Goal: Transaction & Acquisition: Download file/media

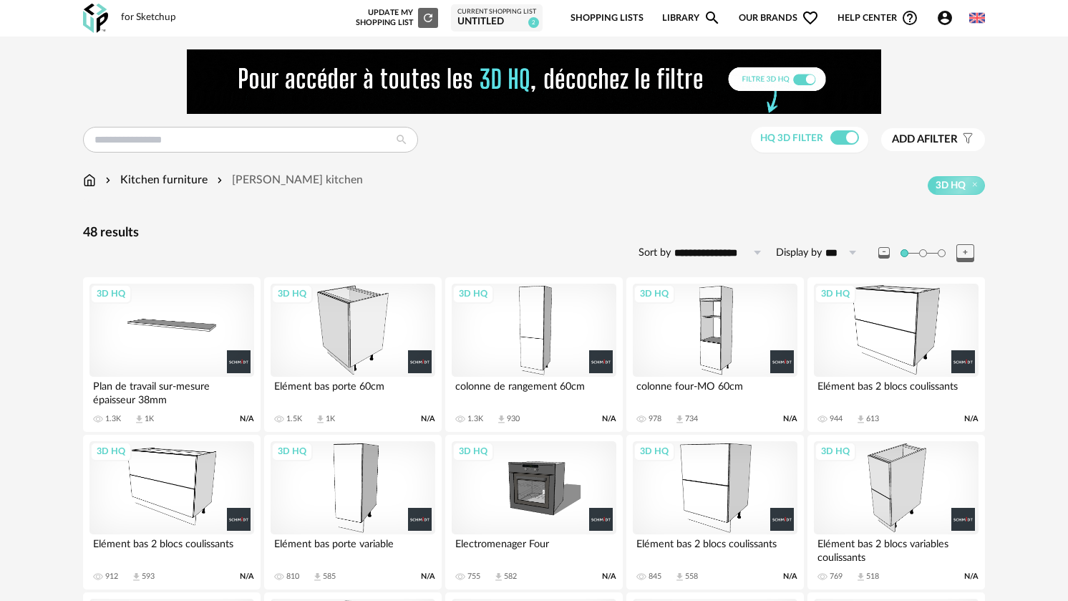
scroll to position [358, 0]
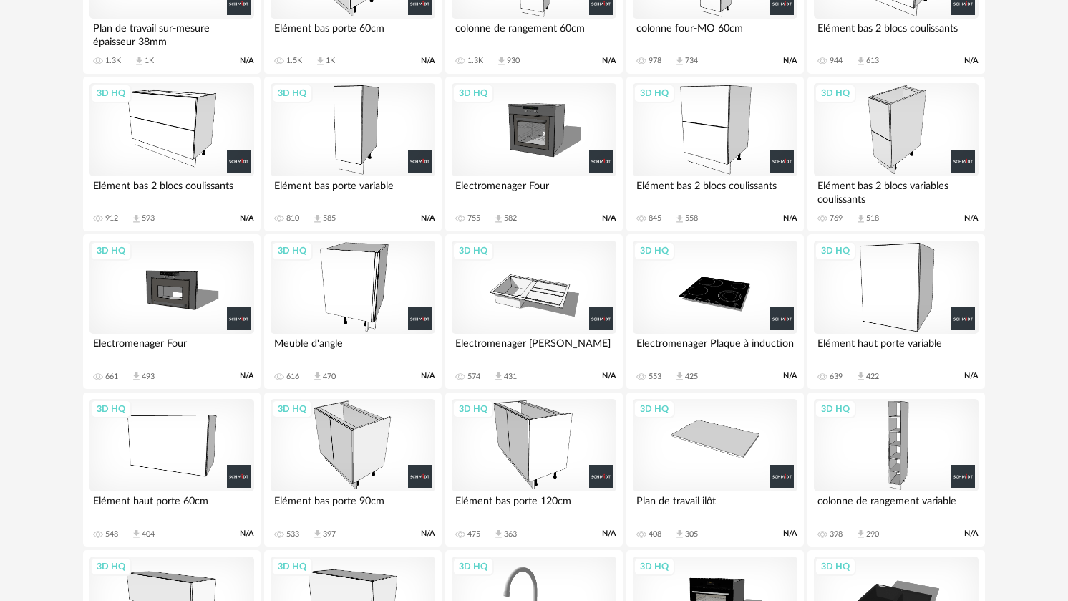
click at [891, 444] on div "3D HQ" at bounding box center [896, 445] width 165 height 93
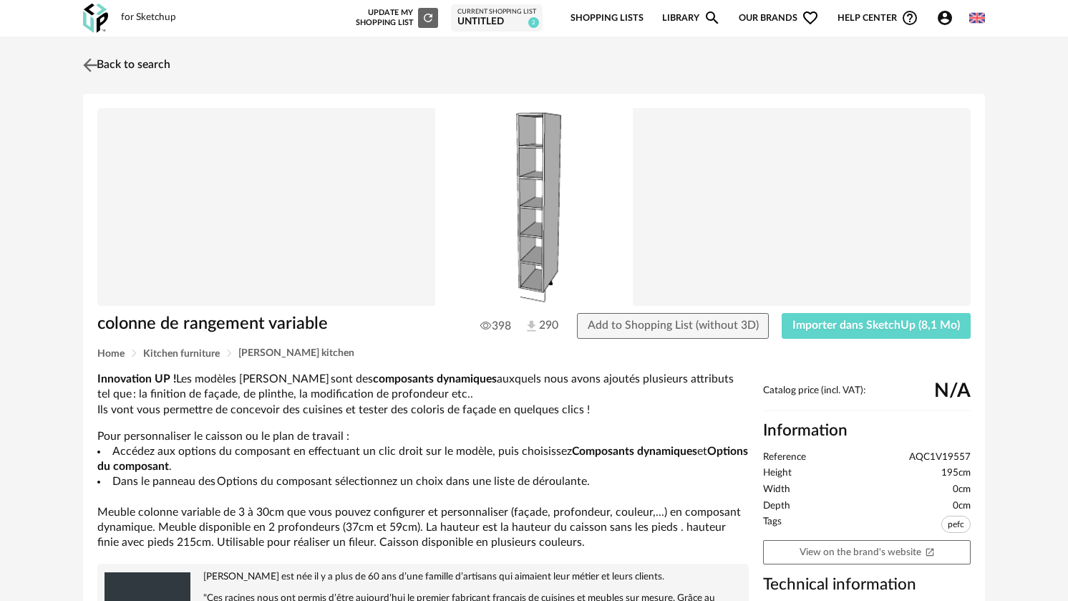
click at [110, 65] on link "Back to search" at bounding box center [124, 65] width 91 height 32
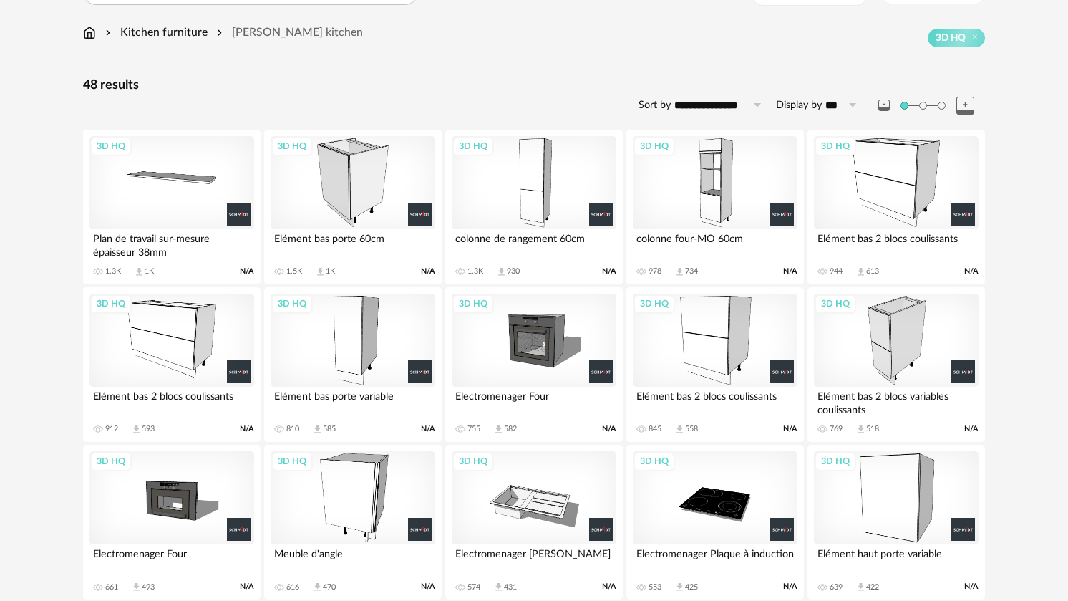
scroll to position [143, 0]
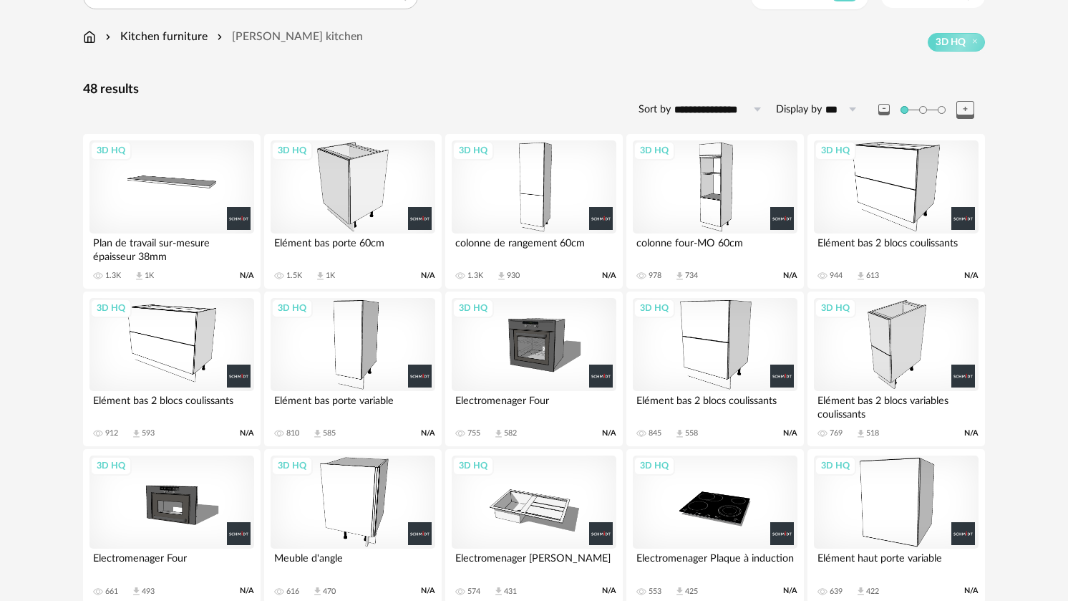
click at [733, 203] on div "3D HQ" at bounding box center [715, 186] width 165 height 93
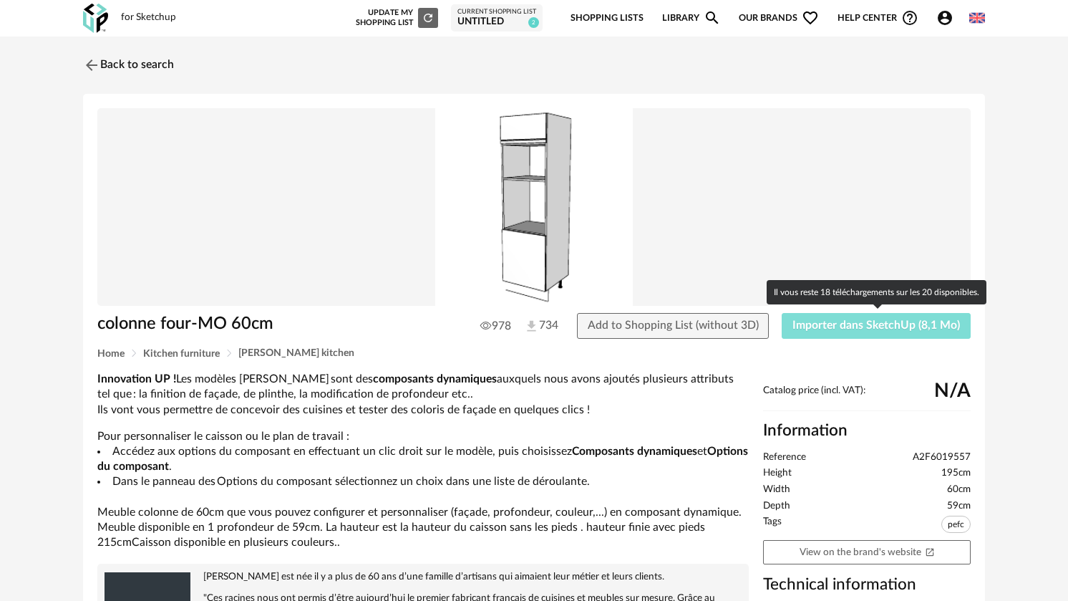
click at [909, 321] on span "Importer dans SketchUp (8,1 Mo)" at bounding box center [877, 324] width 168 height 11
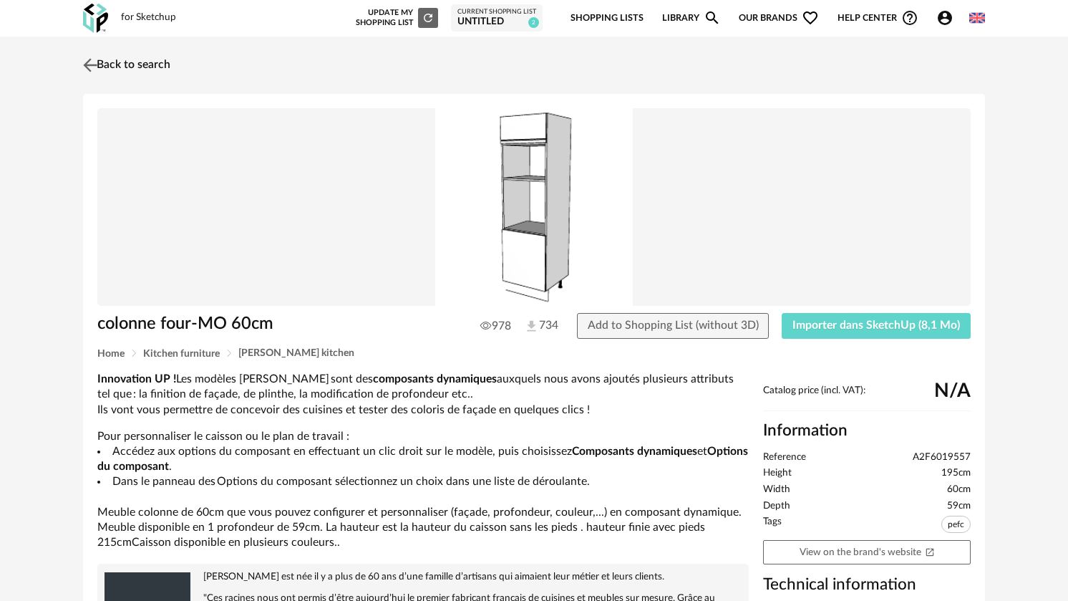
click at [96, 68] on img at bounding box center [90, 64] width 21 height 21
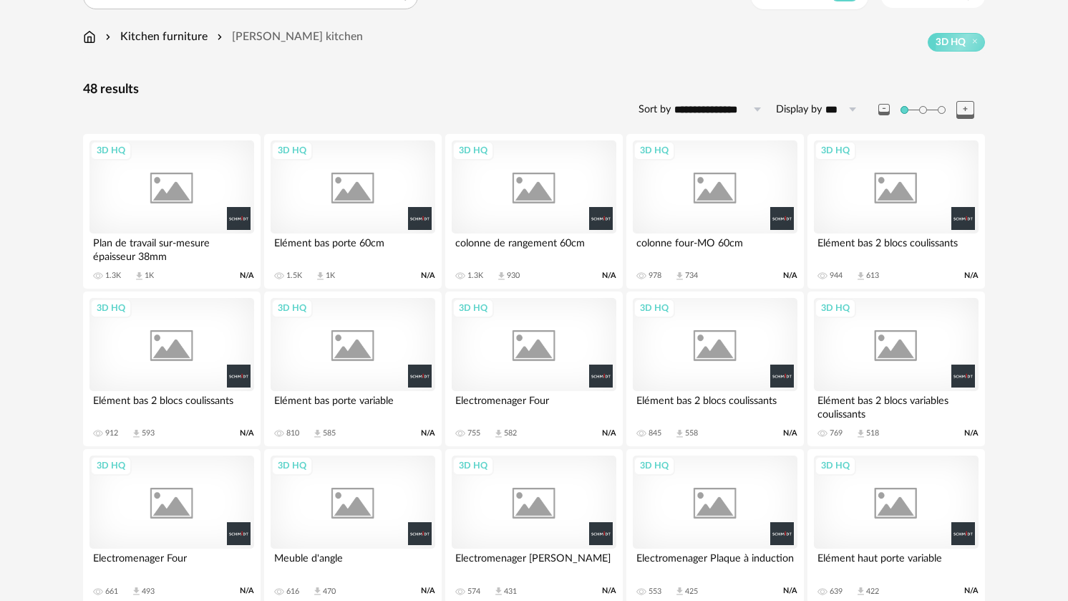
scroll to position [190, 0]
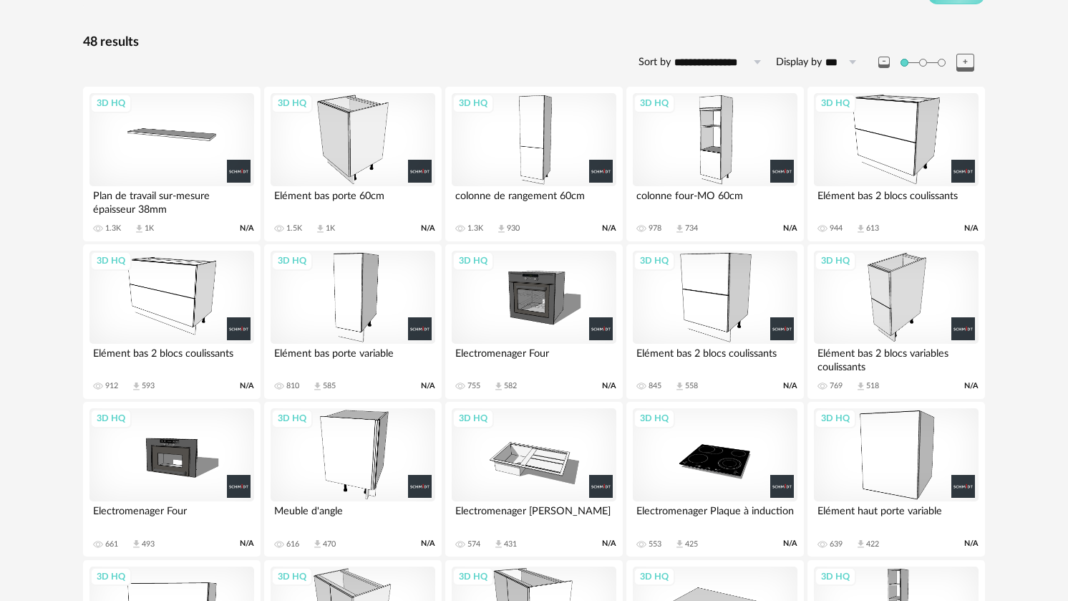
click at [541, 286] on div "3D HQ" at bounding box center [534, 297] width 165 height 93
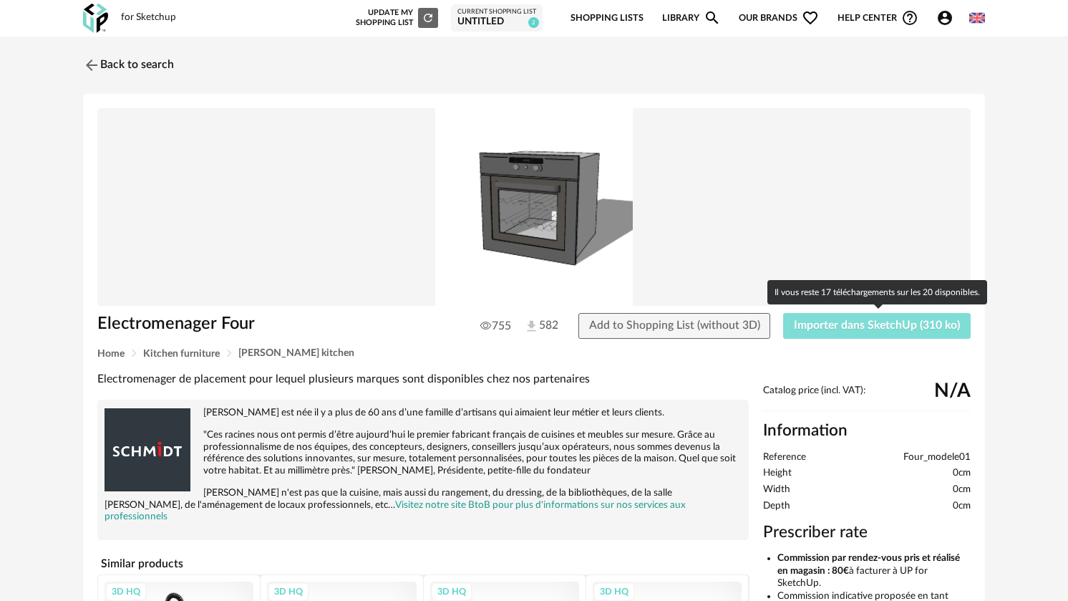
click at [896, 324] on span "Importer dans SketchUp (310 ko)" at bounding box center [877, 324] width 166 height 11
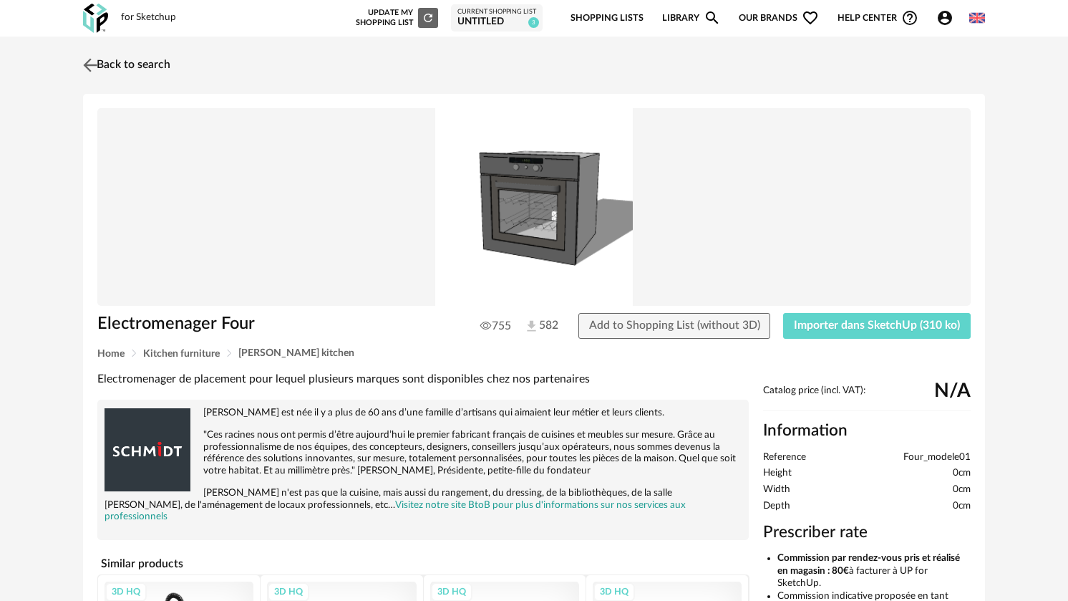
click at [92, 65] on img at bounding box center [90, 64] width 21 height 21
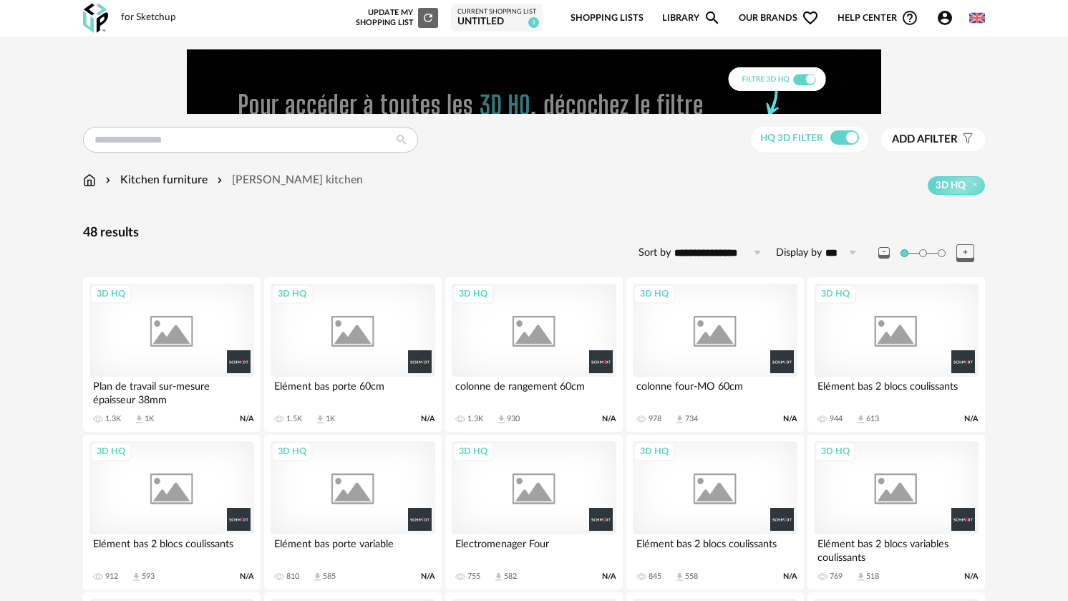
scroll to position [238, 0]
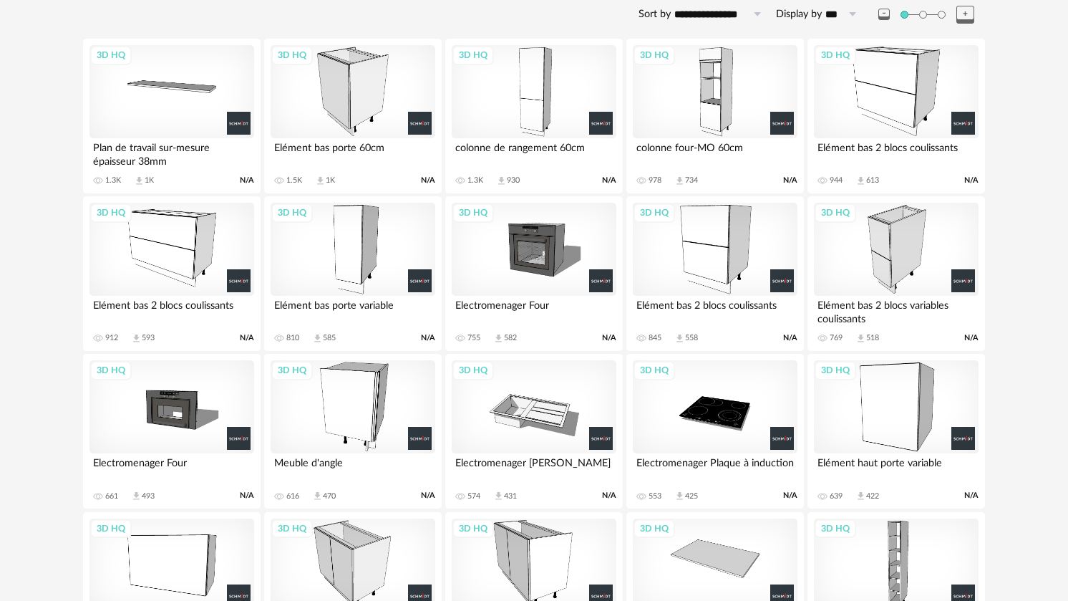
drag, startPoint x: 651, startPoint y: 468, endPoint x: 746, endPoint y: 406, distance: 113.4
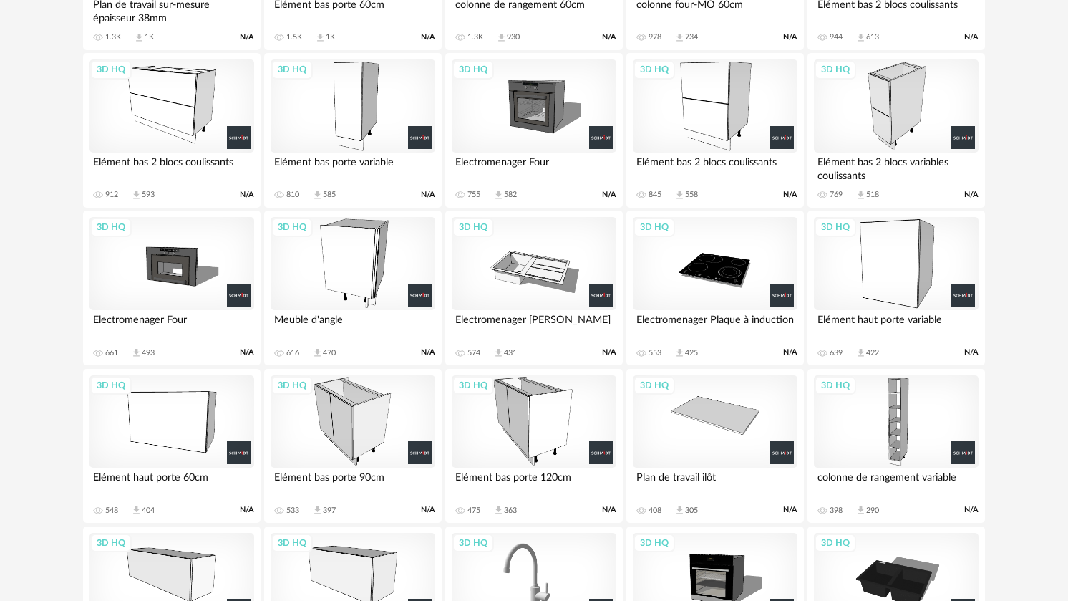
scroll to position [445, 0]
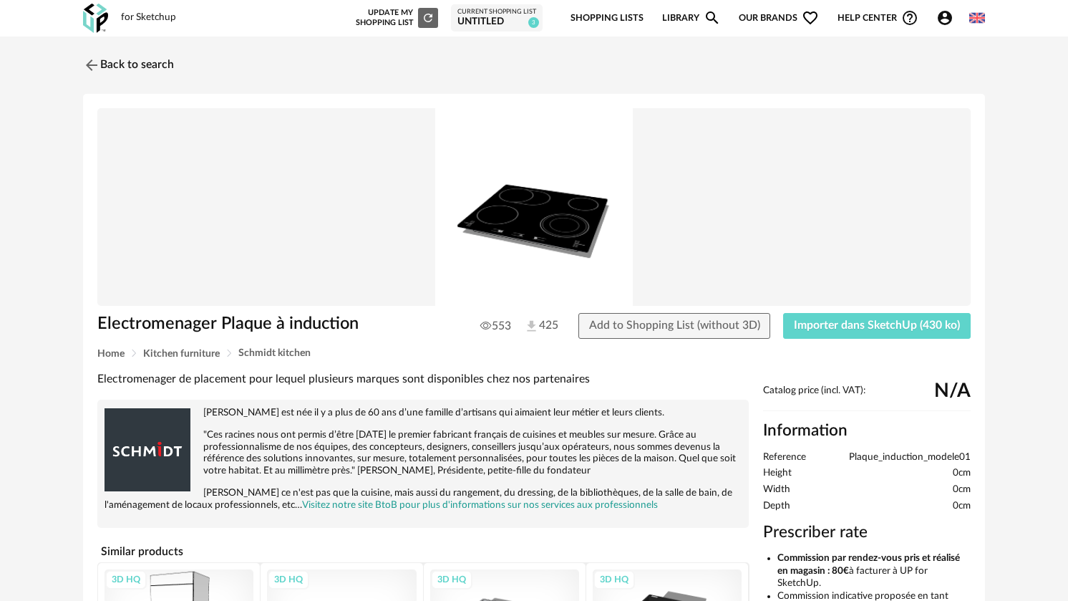
click at [87, 64] on img at bounding box center [91, 65] width 17 height 17
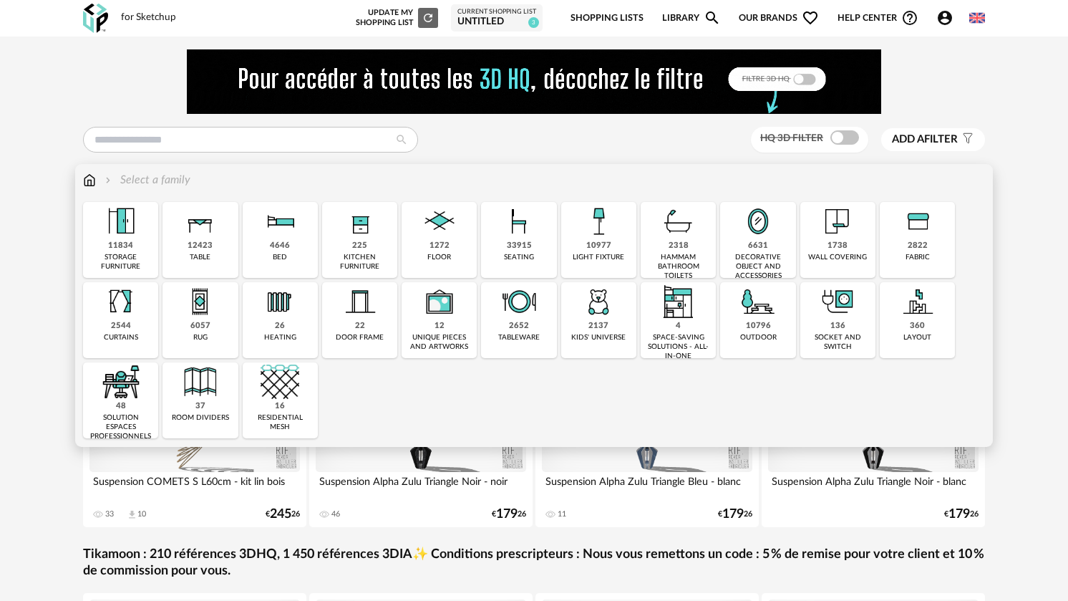
click at [364, 227] on img at bounding box center [360, 221] width 39 height 39
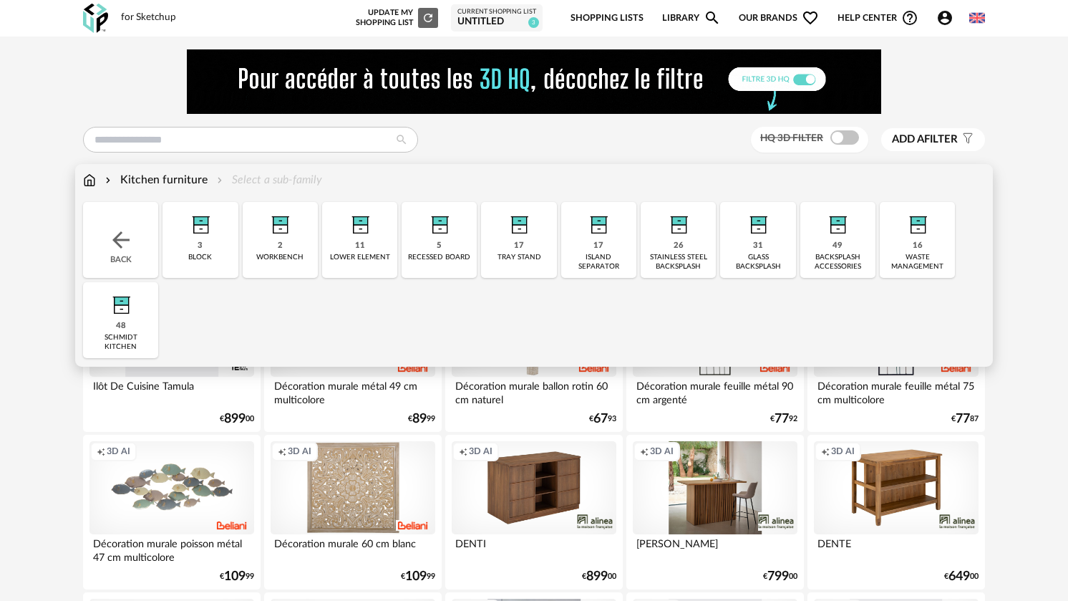
click at [120, 302] on img at bounding box center [121, 301] width 39 height 39
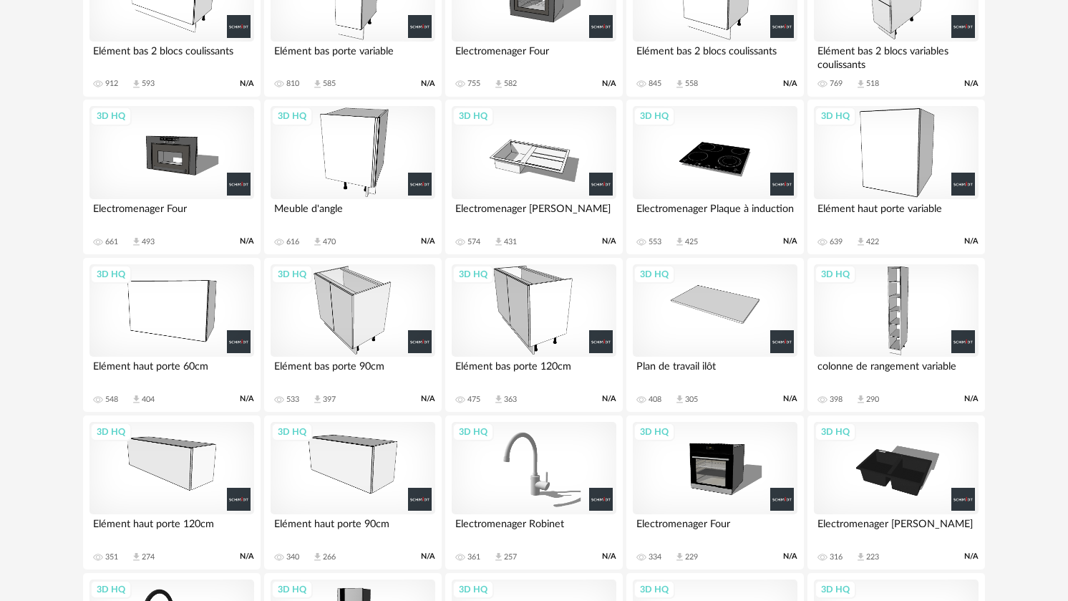
scroll to position [501, 0]
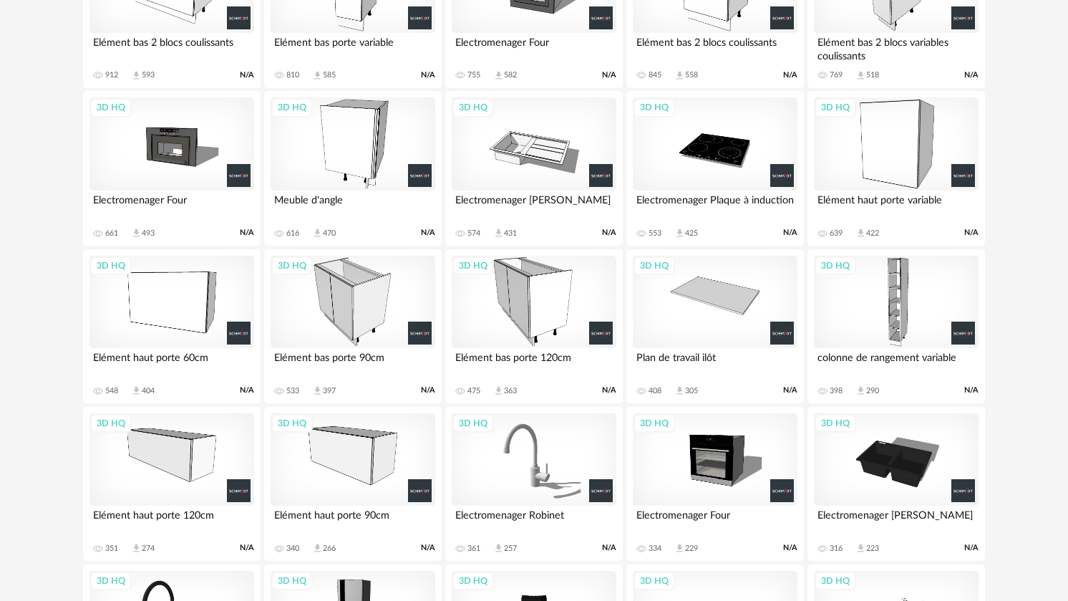
click at [717, 145] on div "3D HQ" at bounding box center [715, 143] width 165 height 93
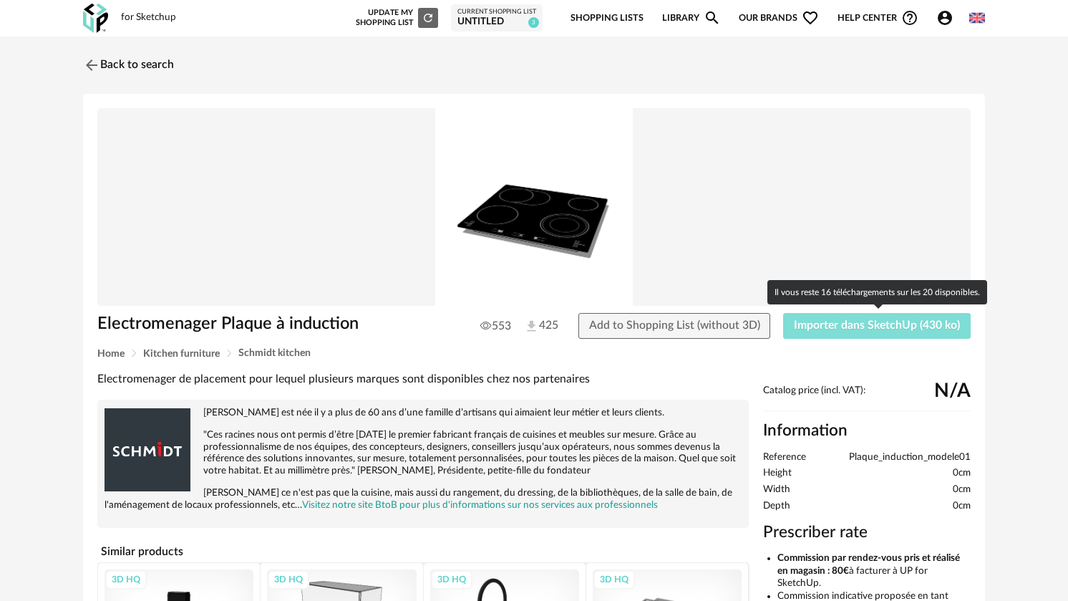
click at [909, 326] on span "Importer dans SketchUp (430 ko)" at bounding box center [877, 324] width 166 height 11
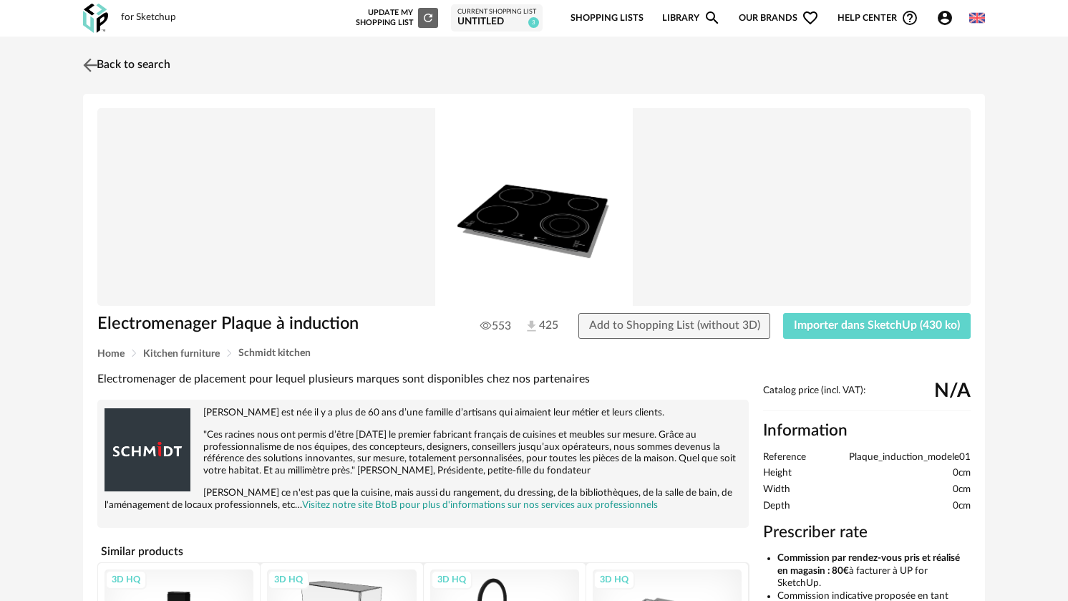
click at [87, 64] on img at bounding box center [90, 64] width 21 height 21
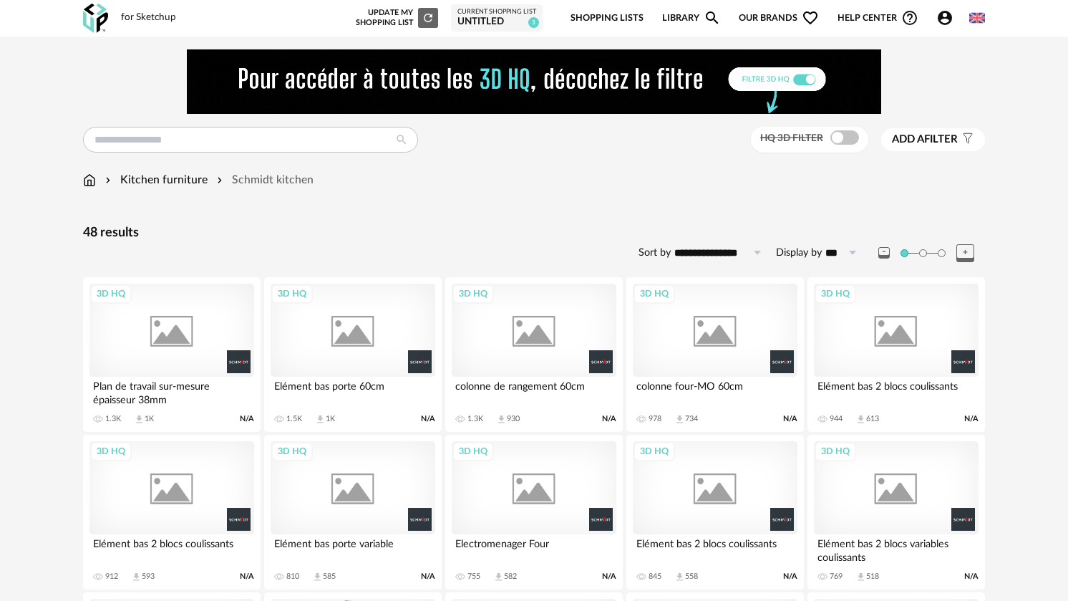
scroll to position [549, 0]
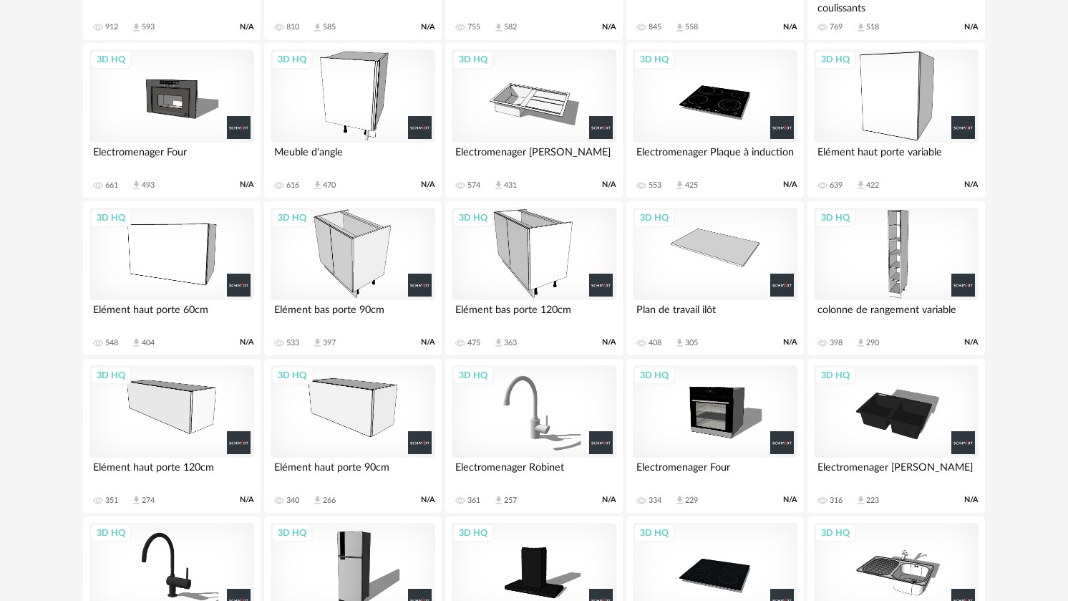
drag, startPoint x: 295, startPoint y: 410, endPoint x: 407, endPoint y: 400, distance: 112.9
click at [715, 242] on div "3D HQ" at bounding box center [715, 254] width 165 height 93
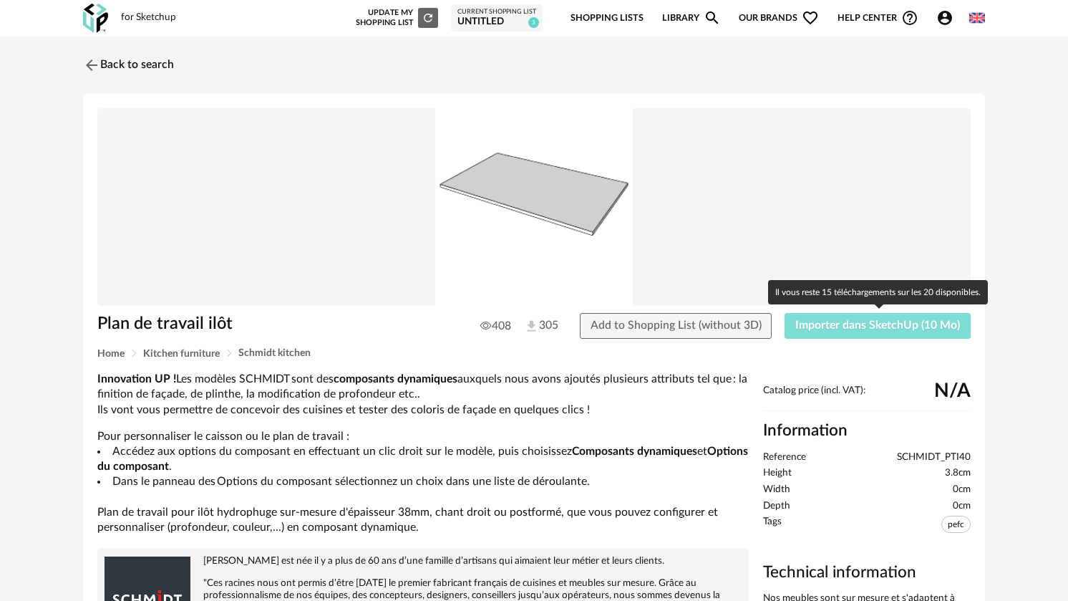
click at [859, 321] on span "Importer dans SketchUp (10 Mo)" at bounding box center [877, 324] width 165 height 11
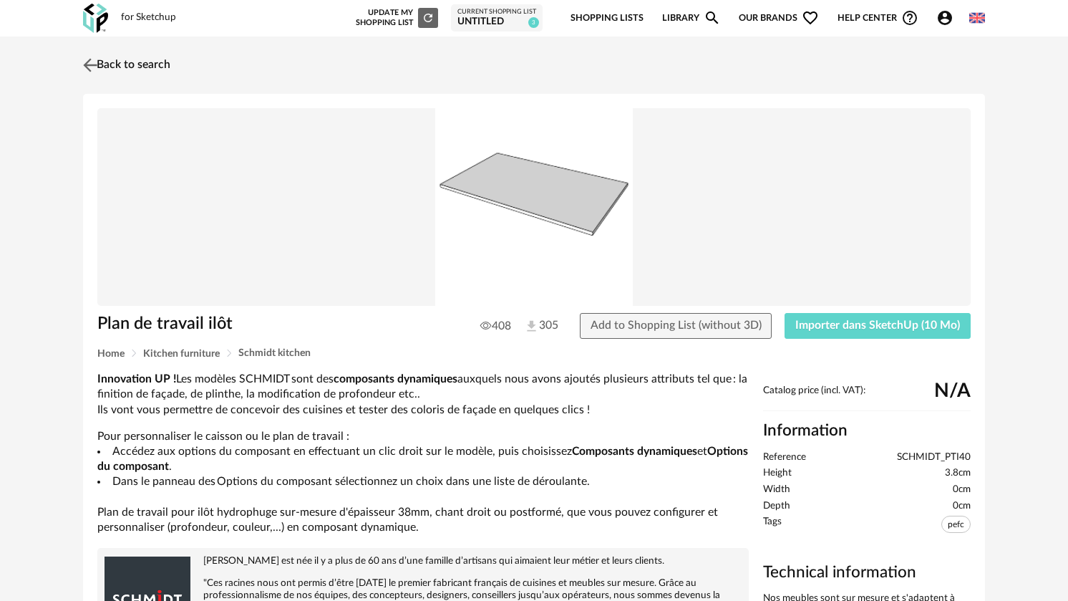
click at [88, 69] on img at bounding box center [90, 64] width 21 height 21
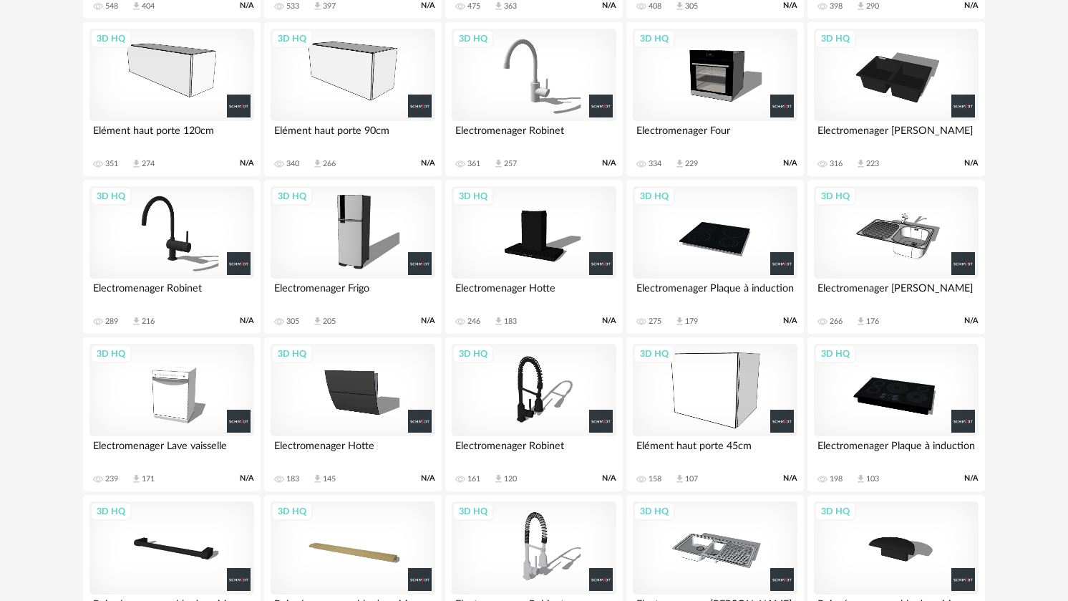
scroll to position [877, 0]
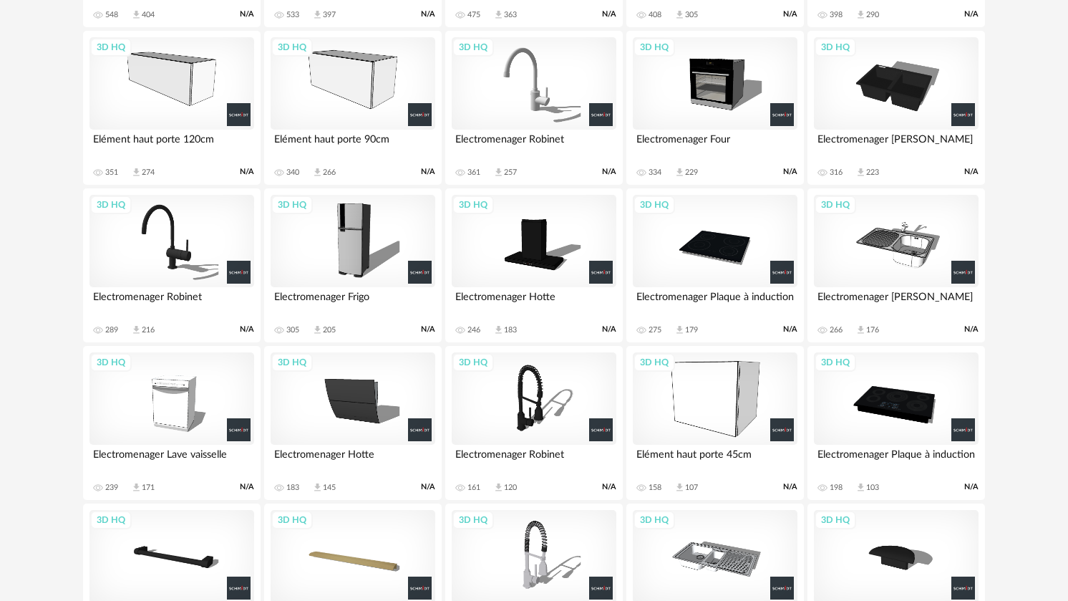
click at [352, 238] on div "3D HQ" at bounding box center [353, 241] width 165 height 93
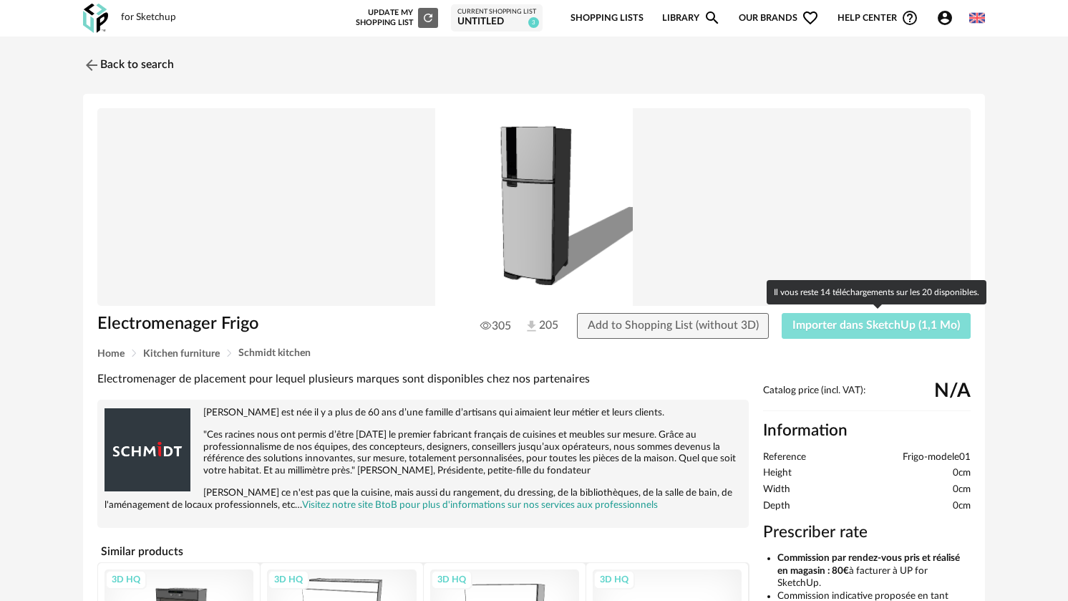
click at [884, 324] on span "Importer dans SketchUp (1,1 Mo)" at bounding box center [877, 324] width 168 height 11
